Goal: Check status

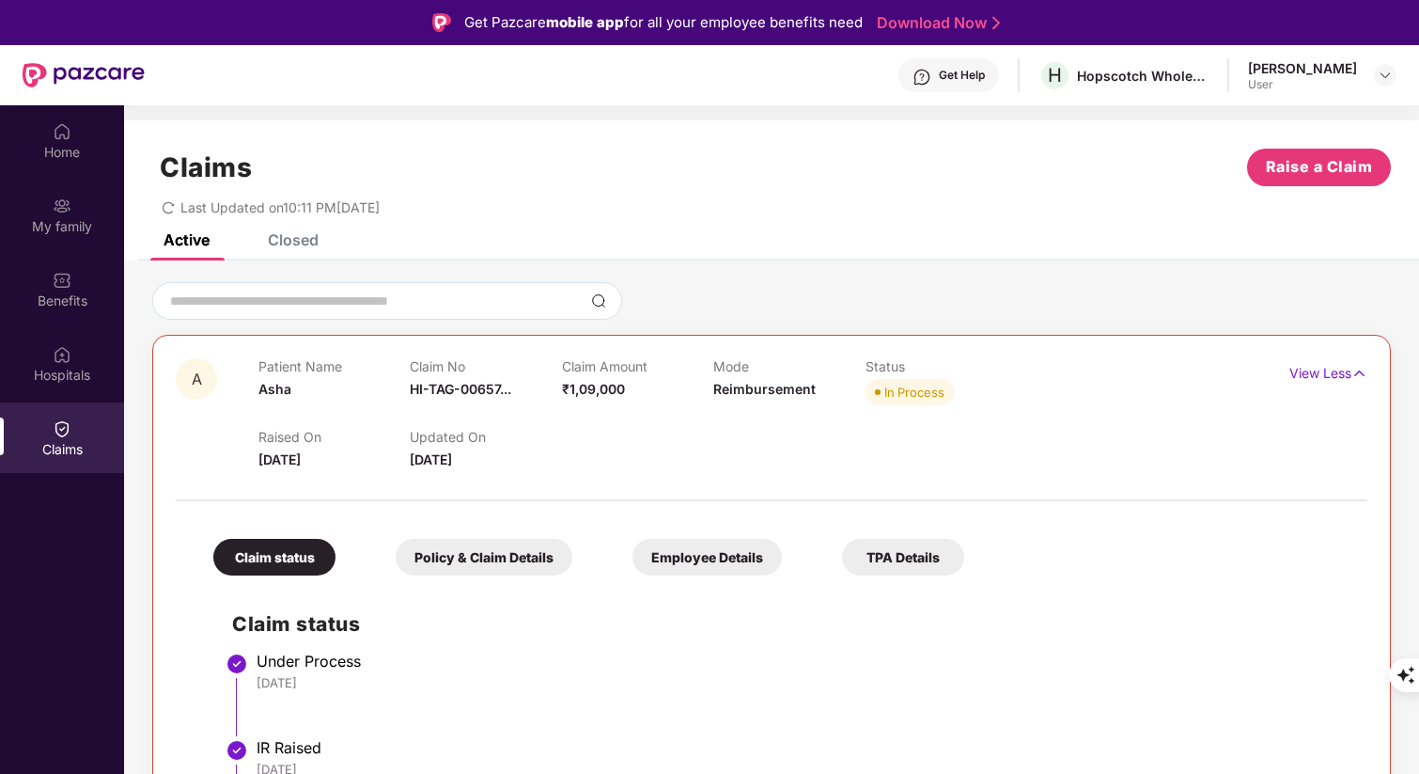
scroll to position [634, 0]
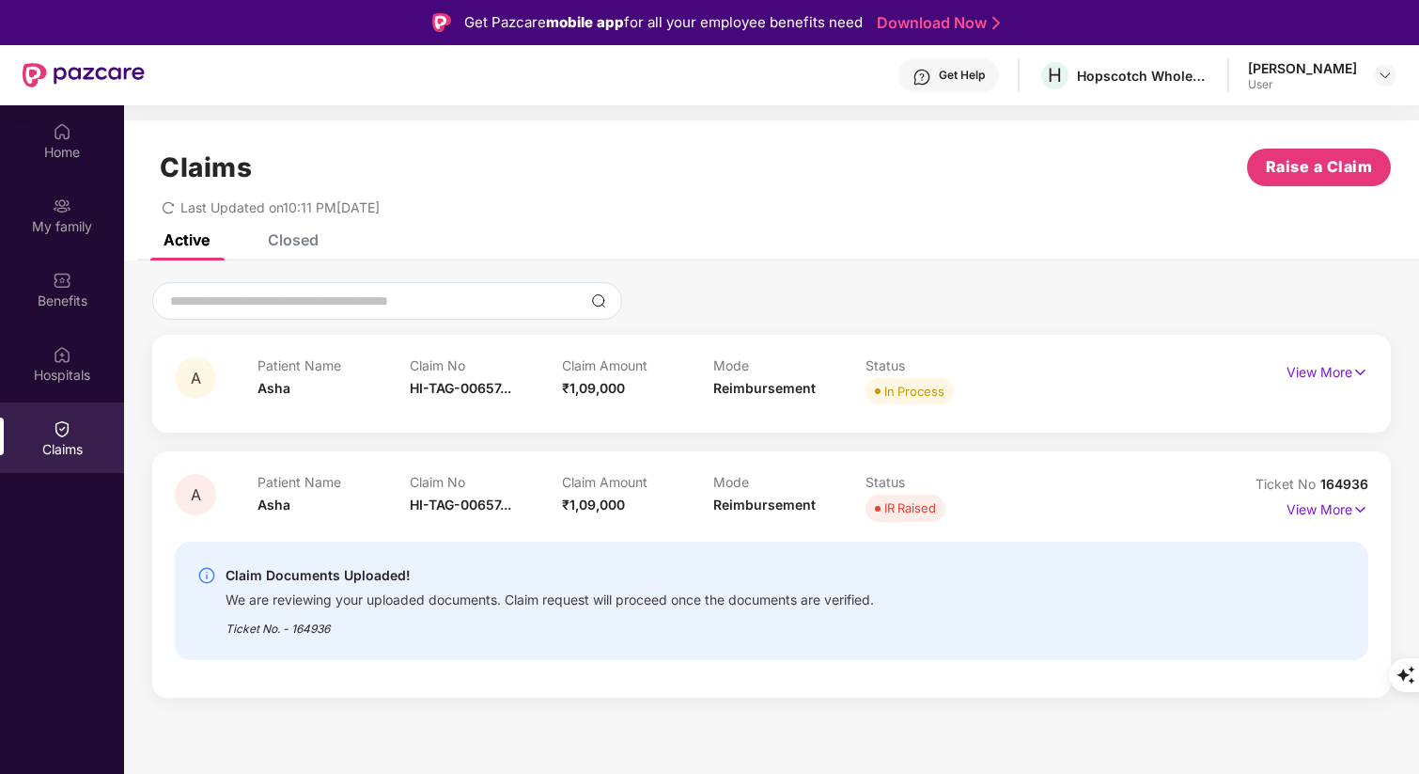
scroll to position [105, 0]
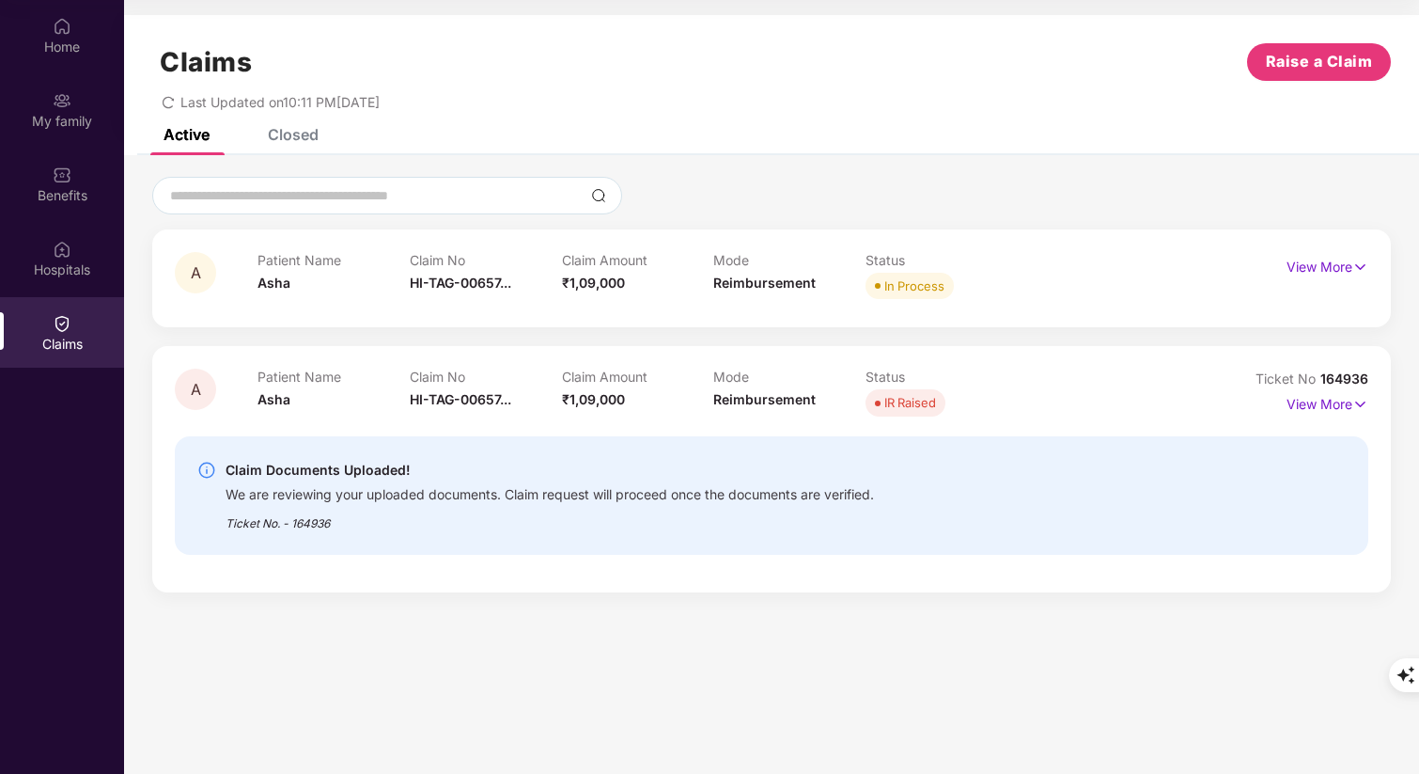
click at [980, 277] on div "In Process" at bounding box center [942, 286] width 152 height 26
click at [1361, 266] on img at bounding box center [1361, 267] width 16 height 21
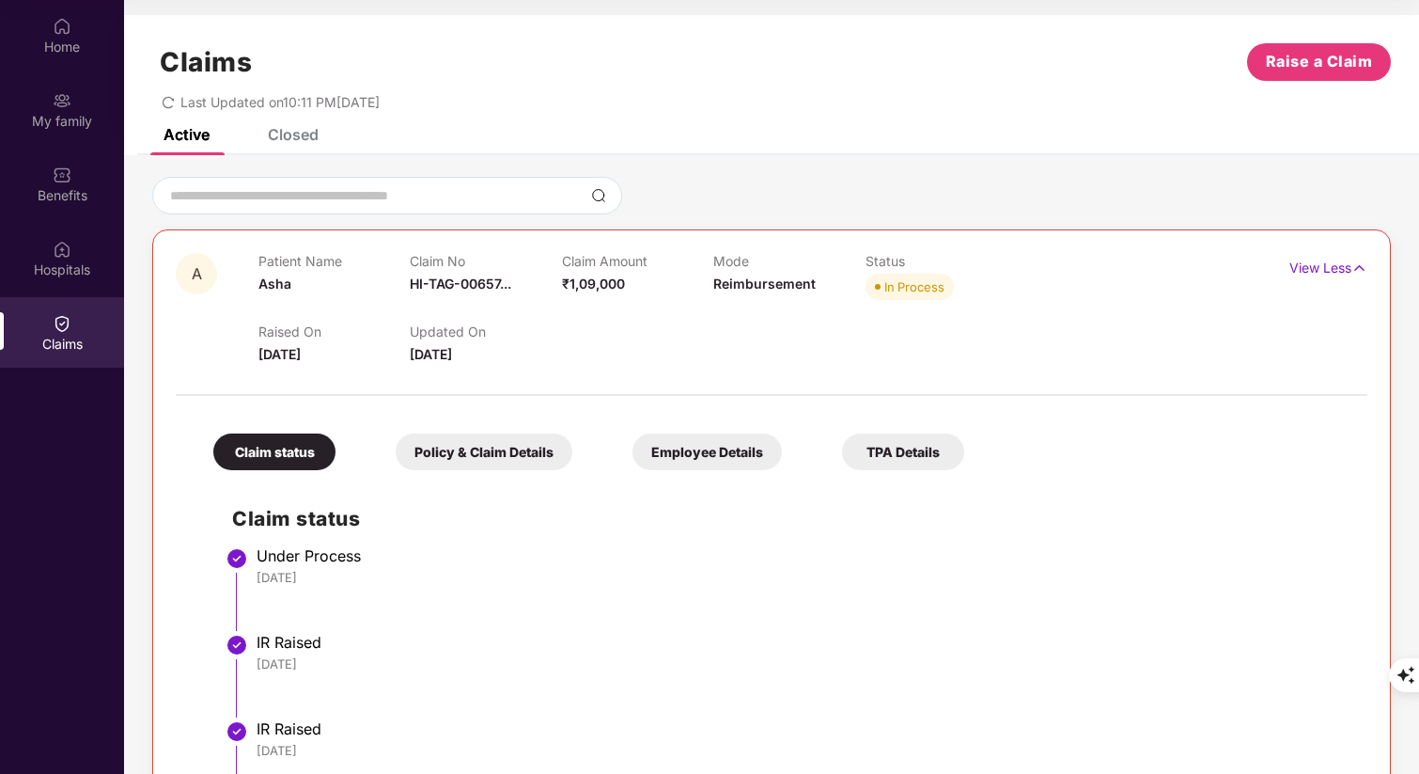
scroll to position [0, 0]
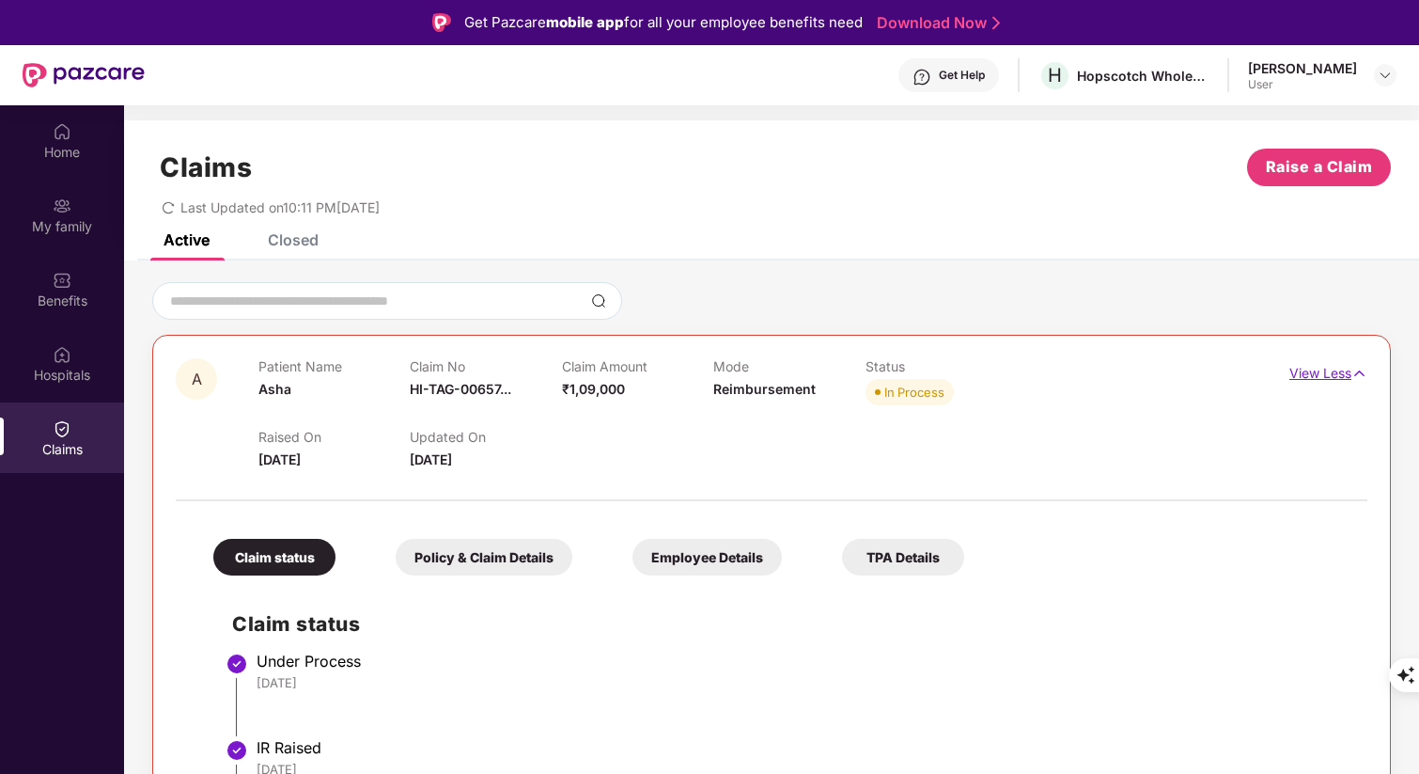
click at [1357, 373] on img at bounding box center [1360, 373] width 16 height 21
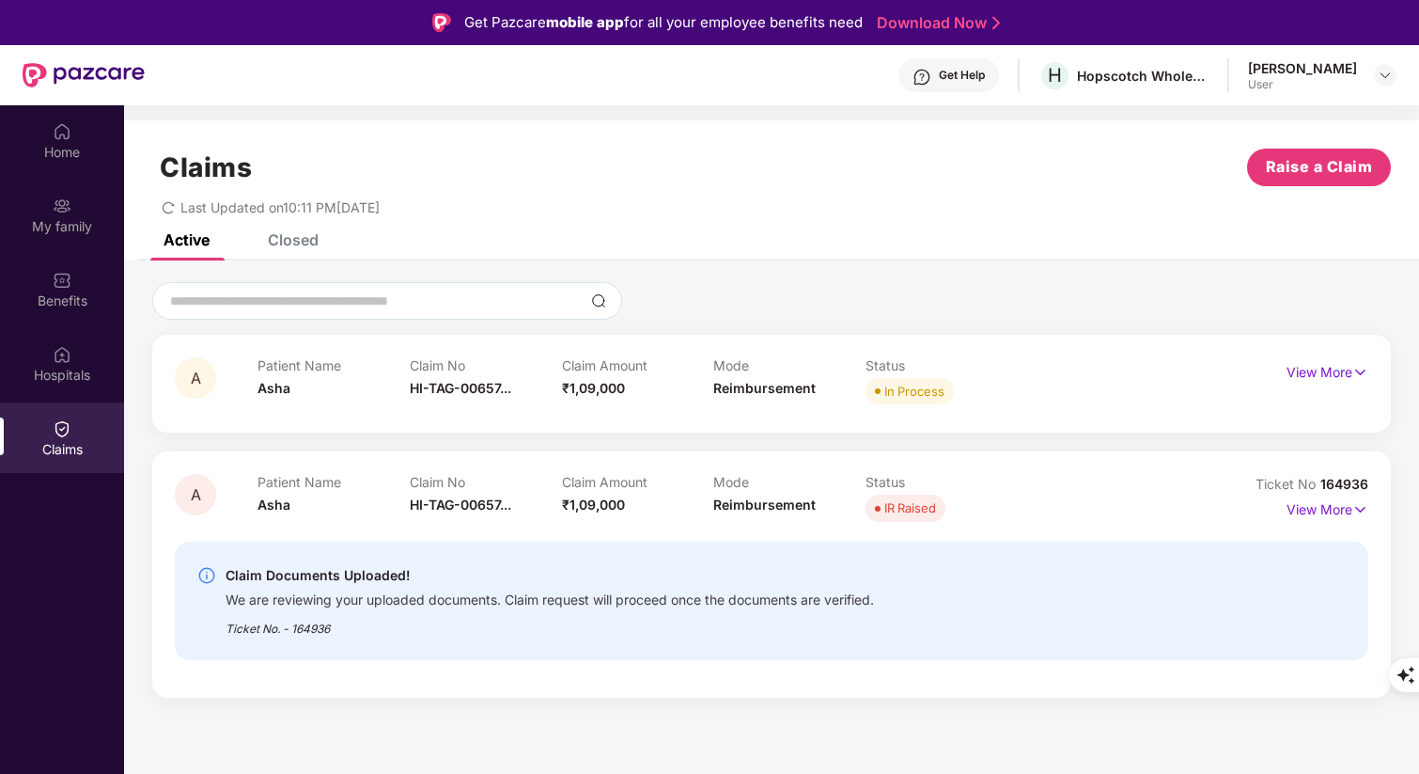
click at [562, 85] on div "Get Help H Hopscotch Wholesale Trading Private Limited [PERSON_NAME] K User" at bounding box center [771, 75] width 1252 height 60
click at [491, 84] on div "Get Help H Hopscotch Wholesale Trading Private Limited [PERSON_NAME] K User" at bounding box center [771, 75] width 1252 height 60
